Goal: Task Accomplishment & Management: Manage account settings

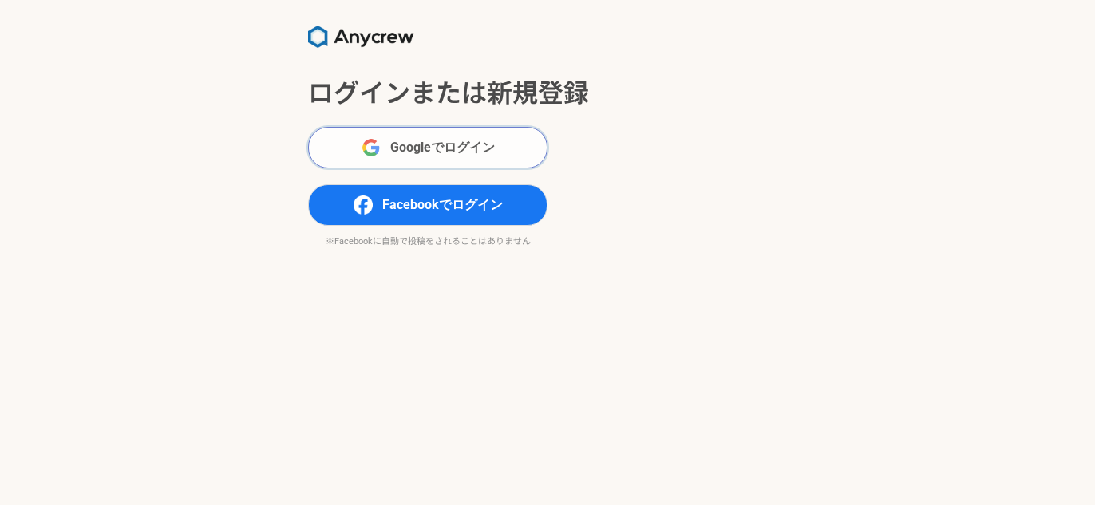
click at [515, 160] on button "Googleでログイン" at bounding box center [427, 147] width 239 height 41
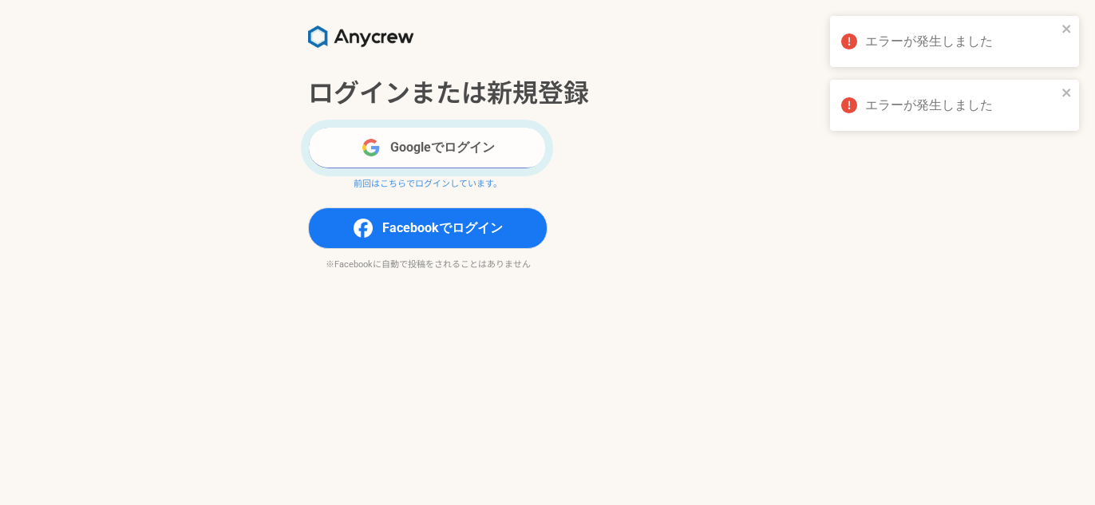
click at [526, 150] on button "Googleでログイン" at bounding box center [427, 147] width 239 height 41
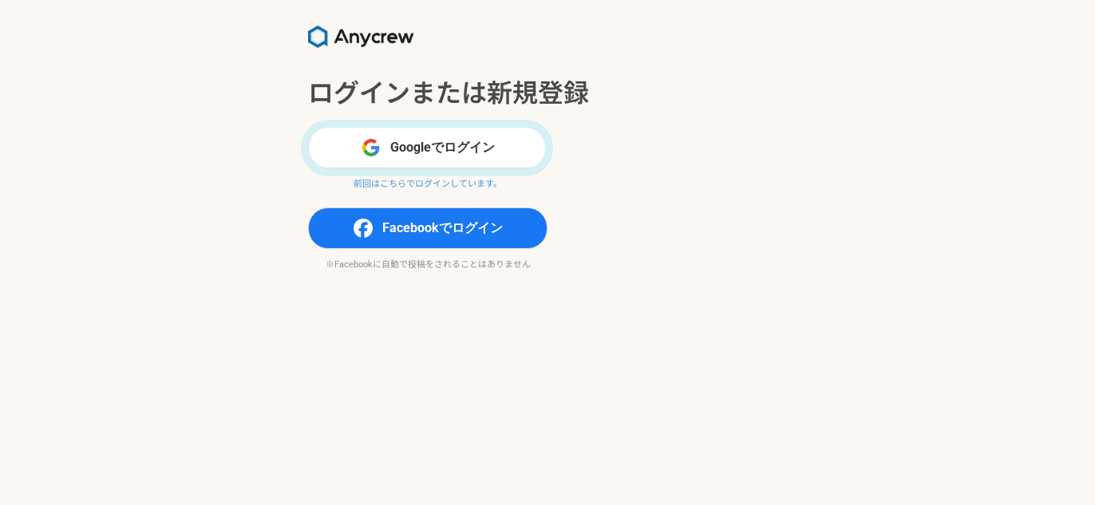
click at [428, 182] on p "前回はこちらでログインしています。" at bounding box center [427, 185] width 239 height 14
click at [432, 152] on button "Googleでログイン" at bounding box center [427, 147] width 239 height 41
